Goal: Information Seeking & Learning: Find specific fact

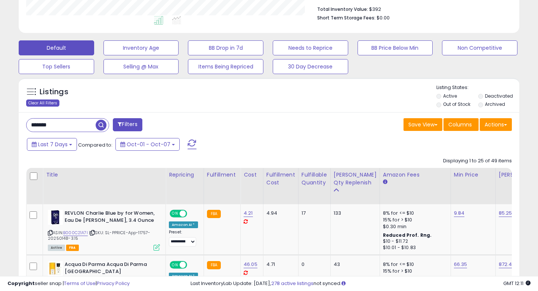
scroll to position [216, 0]
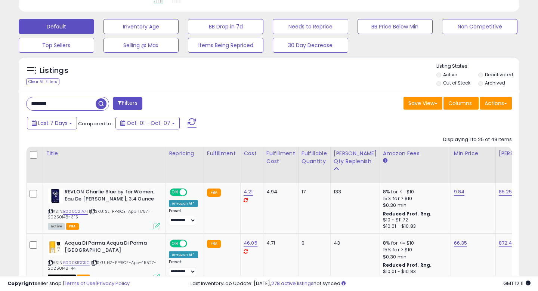
click at [43, 105] on input "*******" at bounding box center [61, 103] width 69 height 13
click at [43, 105] on input "*******" at bounding box center [85, 103] width 117 height 13
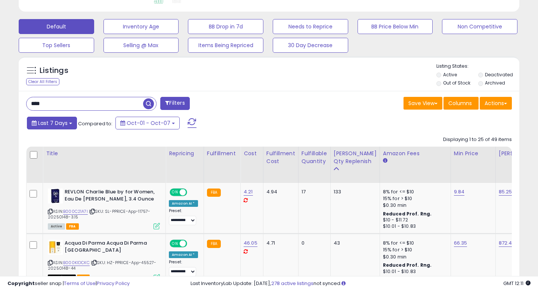
type input "****"
click at [37, 120] on button "Last 7 Days" at bounding box center [52, 123] width 50 height 13
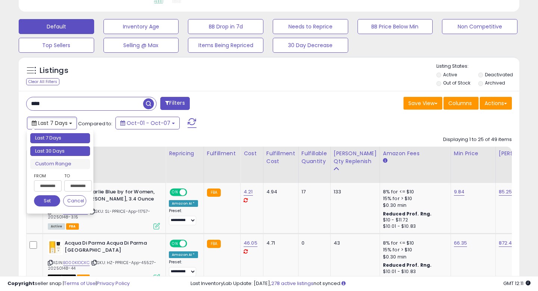
type input "**********"
drag, startPoint x: 59, startPoint y: 155, endPoint x: 66, endPoint y: 153, distance: 7.3
click at [59, 155] on li "Last 30 Days" at bounding box center [60, 151] width 60 height 10
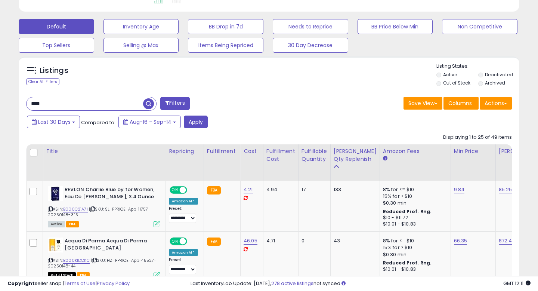
click at [210, 125] on div "Last 30 Days Compared to: Aug-16 - Sep-14 Apply" at bounding box center [207, 122] width 364 height 15
click at [206, 126] on button "Apply" at bounding box center [196, 121] width 24 height 13
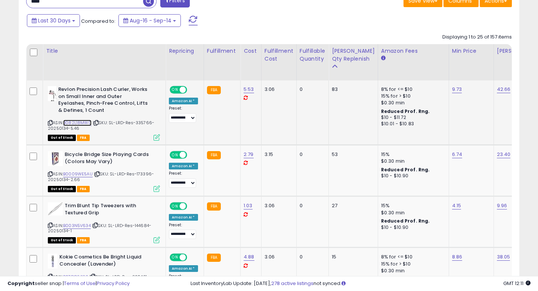
scroll to position [153, 289]
click at [79, 121] on link "B082L18MWD" at bounding box center [77, 123] width 28 height 6
click at [51, 124] on icon at bounding box center [50, 123] width 5 height 4
click at [147, 120] on span "| SKU: SL-LRD-Res-335766-20250134-5.46" at bounding box center [101, 125] width 106 height 11
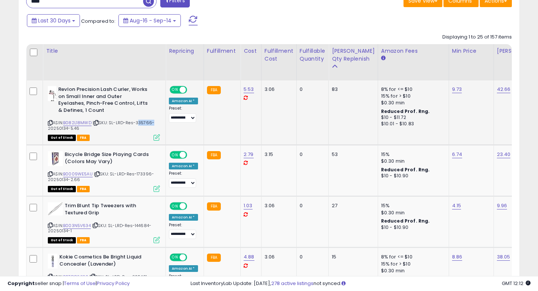
copy span "335766"
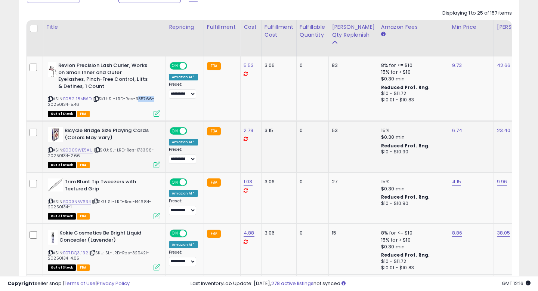
scroll to position [345, 0]
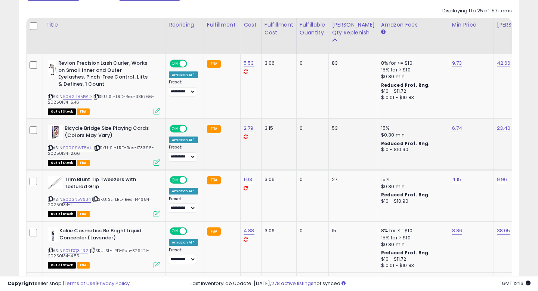
click at [144, 145] on span "| SKU: SL-LRD-Res-173396-20250134-2.66" at bounding box center [101, 150] width 106 height 11
click at [144, 149] on span "| SKU: SL-LRD-Res-173396-20250134-2.66" at bounding box center [101, 150] width 106 height 11
copy span "173396"
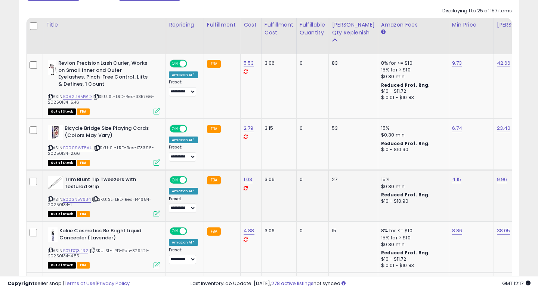
click at [145, 198] on span "| SKU: SL-LRD-Res-144684-20250134-1" at bounding box center [99, 201] width 103 height 11
copy span "144684"
